Goal: Navigation & Orientation: Find specific page/section

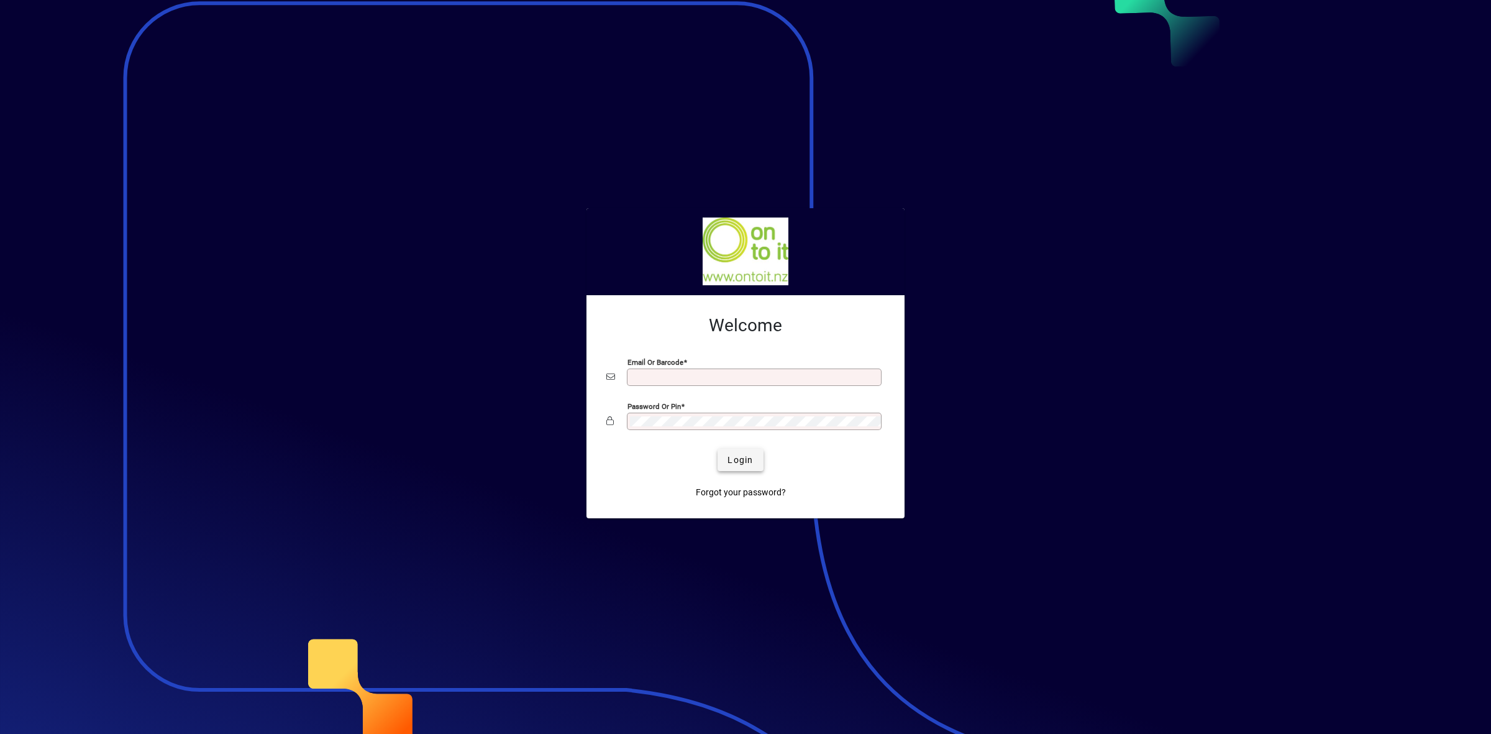
type input "**********"
click at [739, 457] on span "Login" at bounding box center [740, 460] width 25 height 13
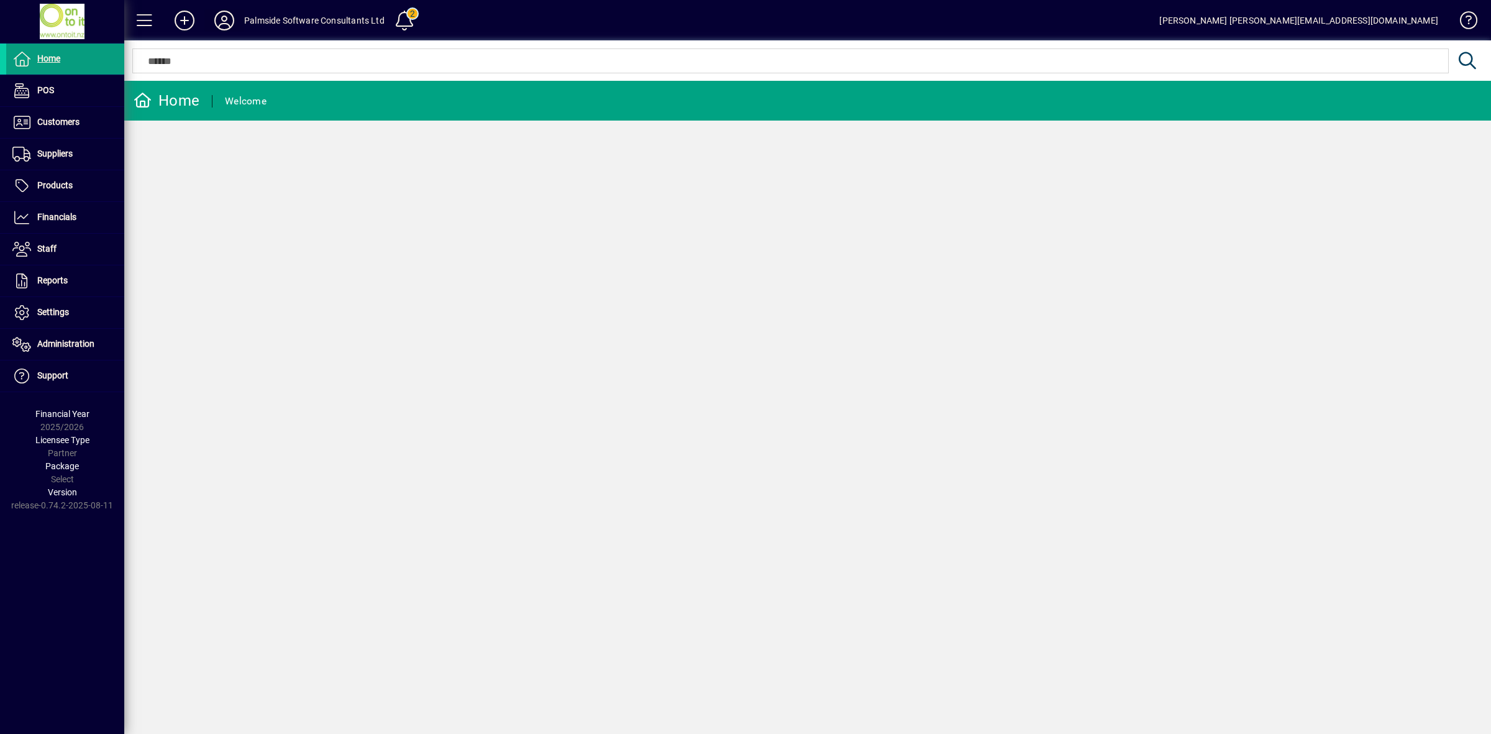
click at [227, 14] on icon at bounding box center [224, 21] width 25 height 20
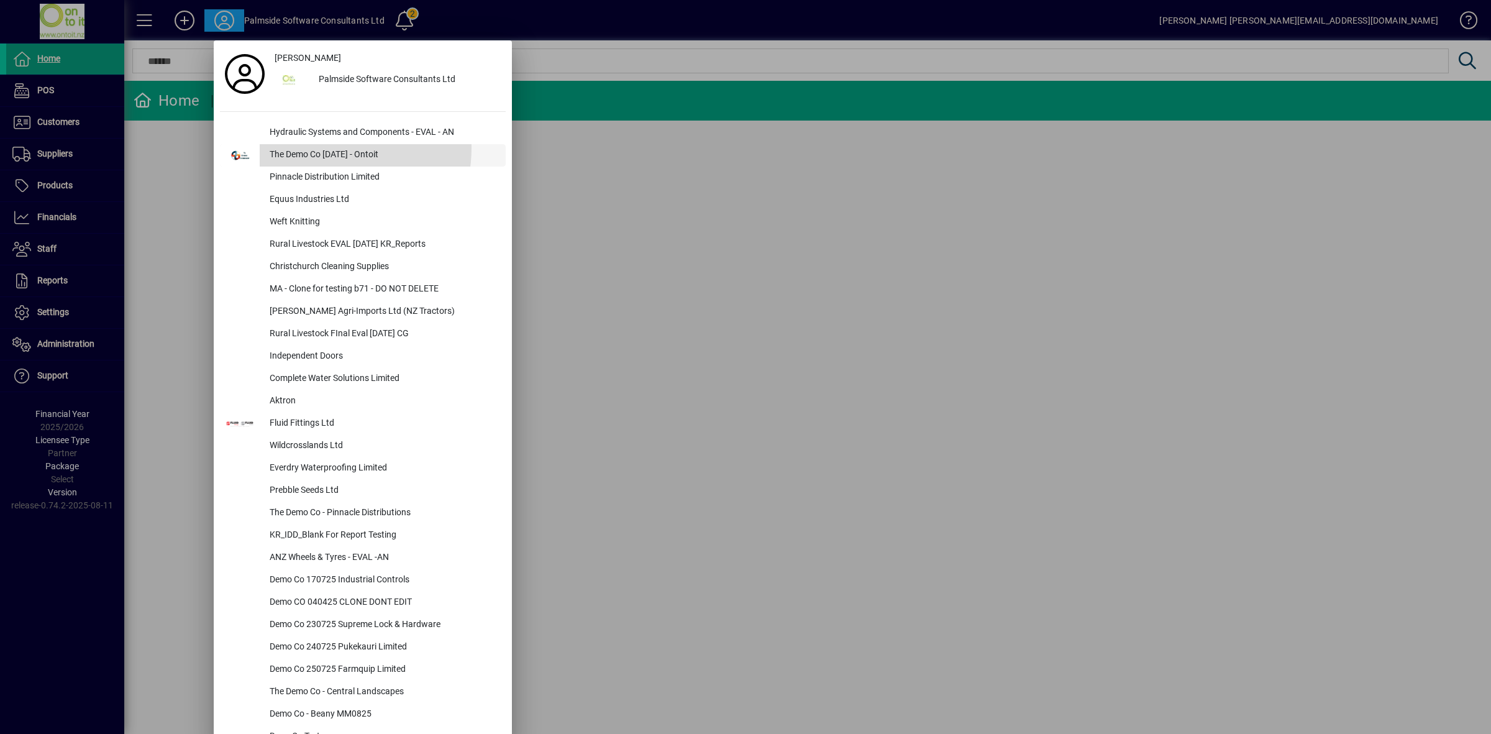
click at [308, 147] on div "The Demo Co [DATE] - Ontoit" at bounding box center [383, 155] width 246 height 22
